Goal: Task Accomplishment & Management: Manage account settings

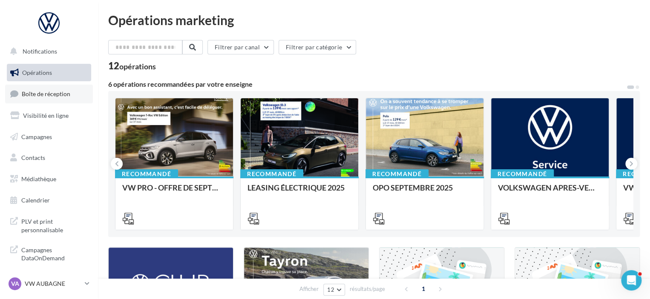
click at [53, 97] on span "Boîte de réception" at bounding box center [46, 93] width 49 height 7
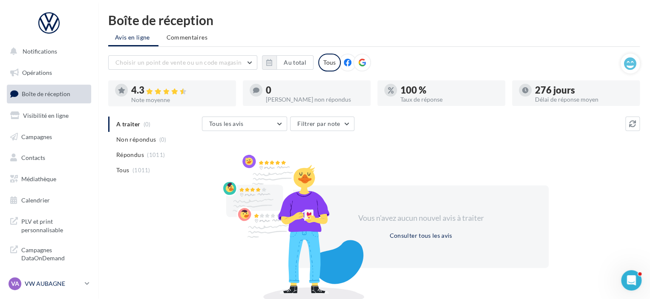
click at [57, 283] on p "VW AUBAGNE" at bounding box center [53, 284] width 57 height 9
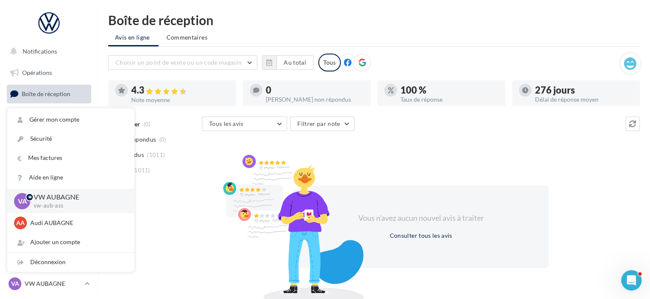
click at [152, 246] on div "A traiter (0) Non répondus (0) Répondus (1011) Tous (1011) Tous les avis Tous l…" at bounding box center [373, 208] width 531 height 182
